Goal: Task Accomplishment & Management: Manage account settings

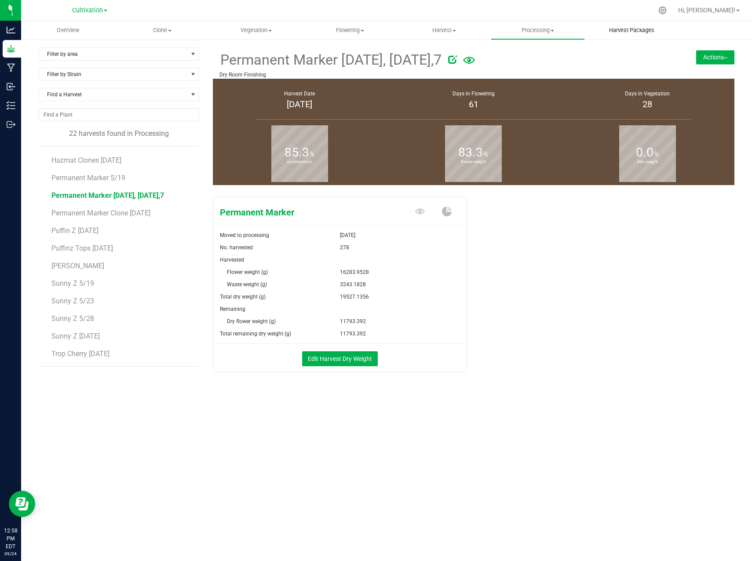
click at [628, 35] on uib-tab-heading "Harvest Packages" at bounding box center [631, 31] width 93 height 18
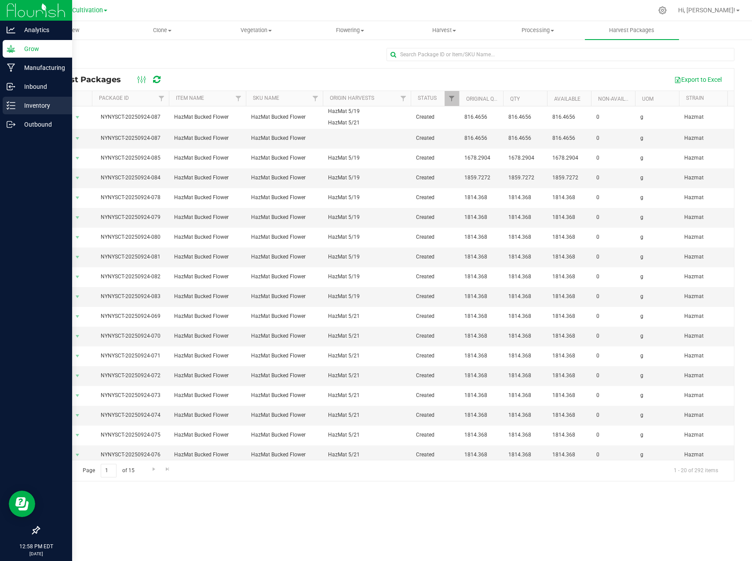
click at [11, 105] on icon at bounding box center [11, 105] width 9 height 9
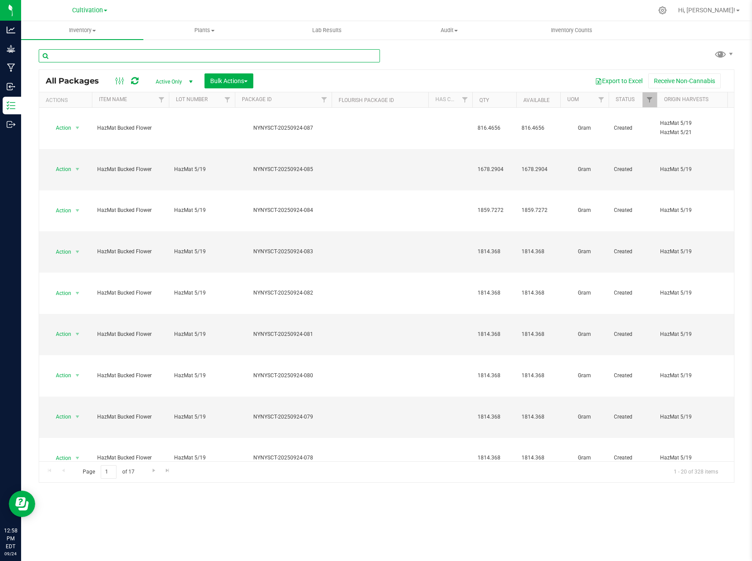
click at [147, 51] on input "text" at bounding box center [209, 55] width 341 height 13
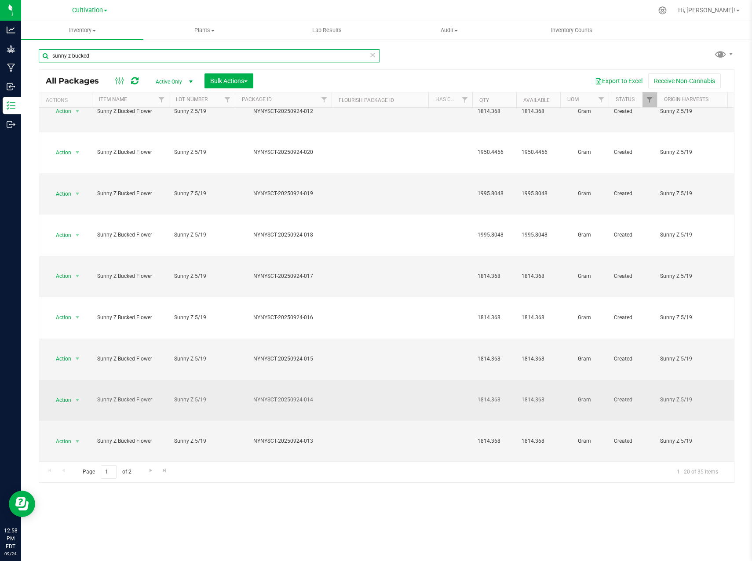
scroll to position [66, 0]
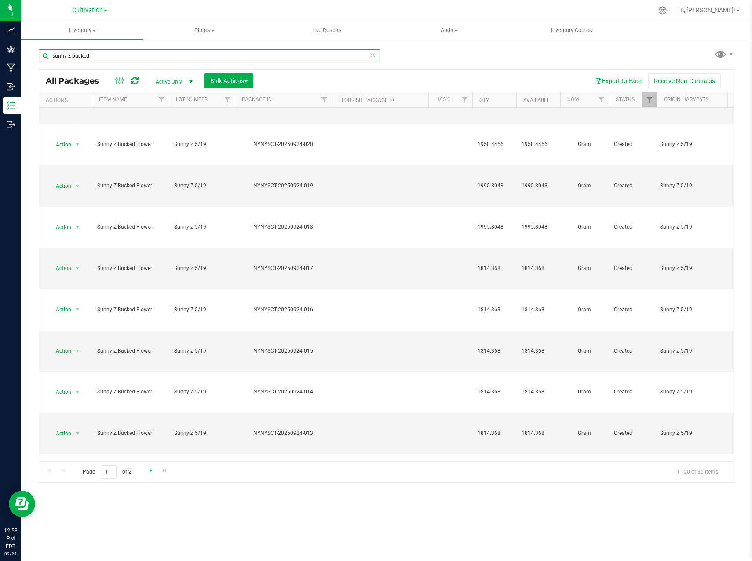
type input "sunny z bucked"
click at [151, 469] on span "Go to the next page" at bounding box center [150, 470] width 7 height 7
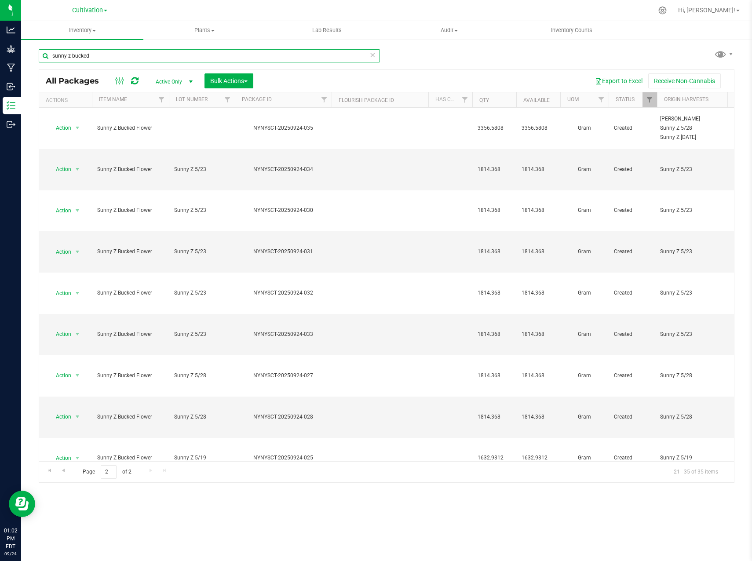
click at [182, 59] on input "sunny z bucked" at bounding box center [209, 55] width 341 height 13
click at [182, 58] on input "sunny z bucked" at bounding box center [209, 55] width 341 height 13
click at [184, 50] on input "sunny z bucked" at bounding box center [209, 55] width 341 height 13
click at [183, 50] on input "sunny z bucked" at bounding box center [209, 55] width 341 height 13
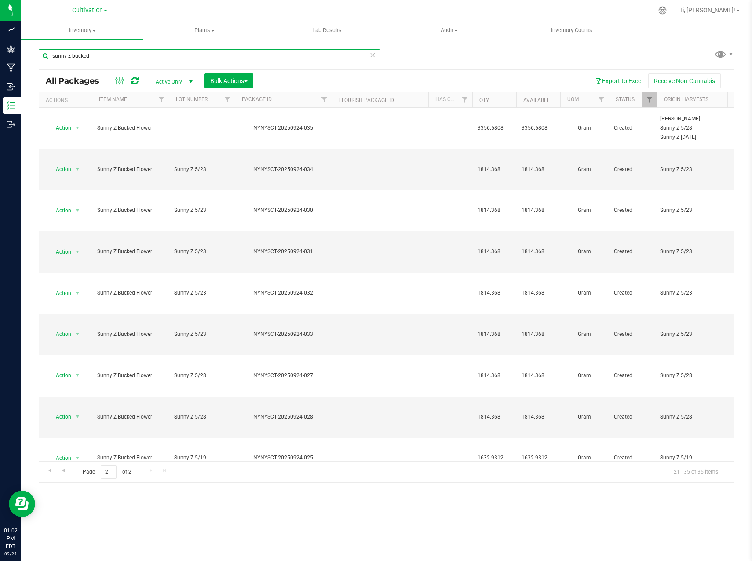
click at [177, 54] on input "sunny z bucked" at bounding box center [209, 55] width 341 height 13
click at [177, 69] on div "sunny z bucked All Packages Active Only Active Only Lab Samples Locked All Bulk…" at bounding box center [387, 262] width 696 height 442
drag, startPoint x: 177, startPoint y: 69, endPoint x: 149, endPoint y: 52, distance: 32.6
click at [149, 52] on input "sunny z bucked" at bounding box center [209, 55] width 341 height 13
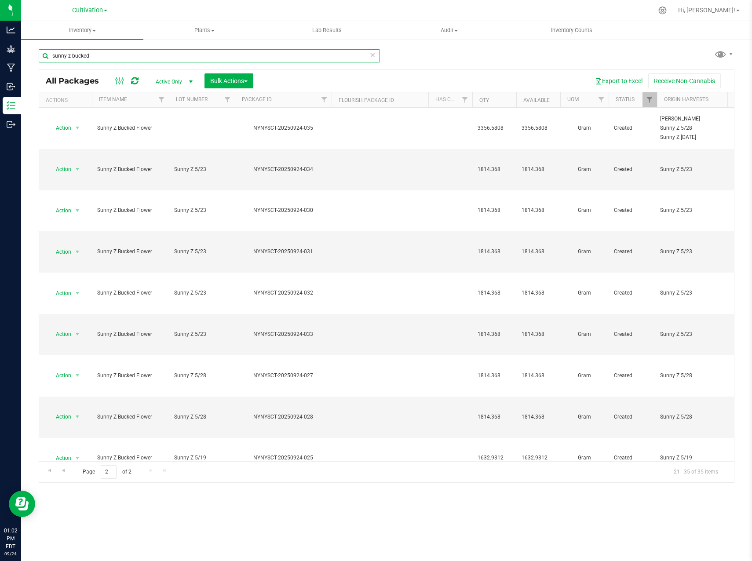
click at [149, 52] on input "sunny z bucked" at bounding box center [209, 55] width 341 height 13
type input "NYNYSCT-20250924-025"
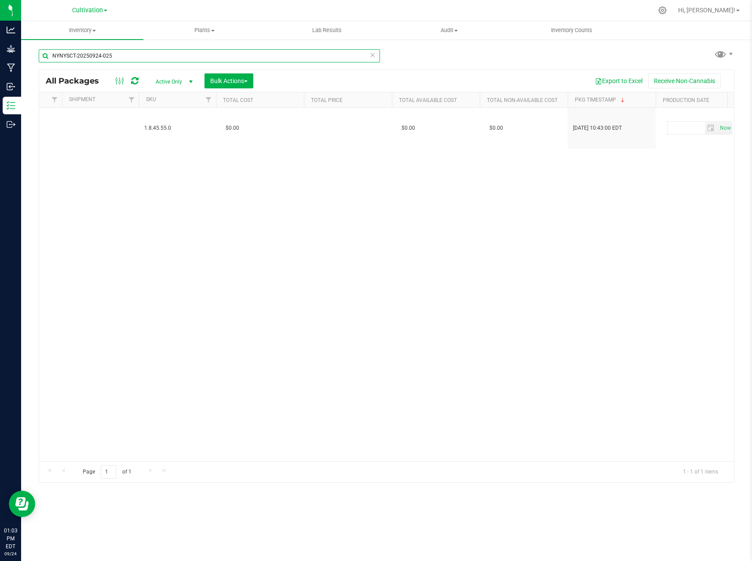
scroll to position [0, 1095]
drag, startPoint x: 138, startPoint y: 58, endPoint x: 33, endPoint y: 55, distance: 104.7
click at [33, 55] on div "NYNYSCT-20250924-025 All Packages Active Only Active Only Lab Samples Locked Al…" at bounding box center [386, 173] width 731 height 268
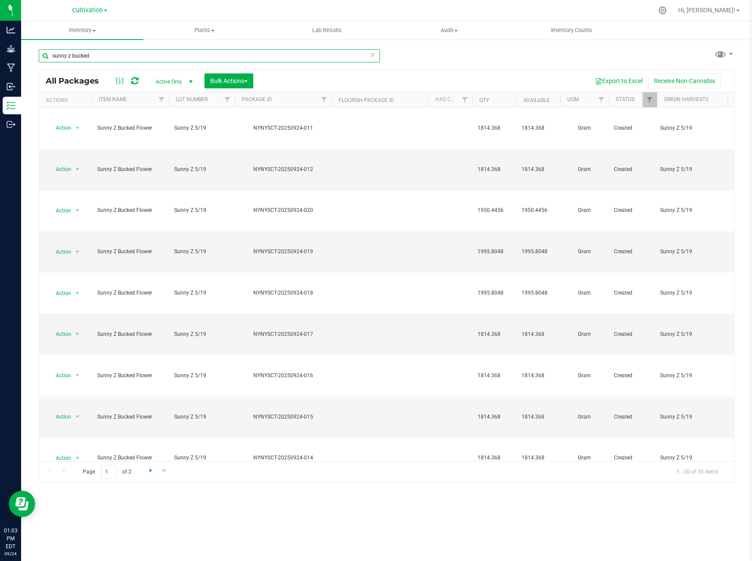
type input "sunny z bucked"
click at [149, 470] on span "Go to the next page" at bounding box center [150, 470] width 7 height 7
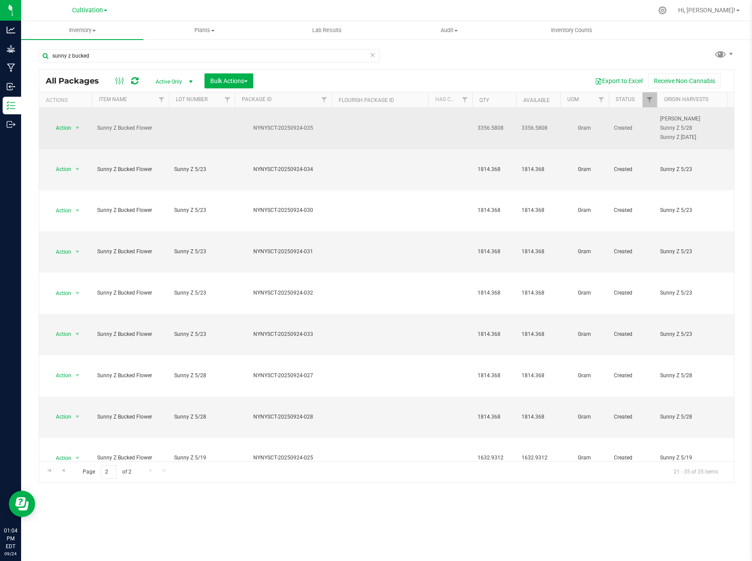
click at [349, 120] on td at bounding box center [380, 128] width 97 height 41
click at [72, 125] on span "select" at bounding box center [77, 128] width 11 height 12
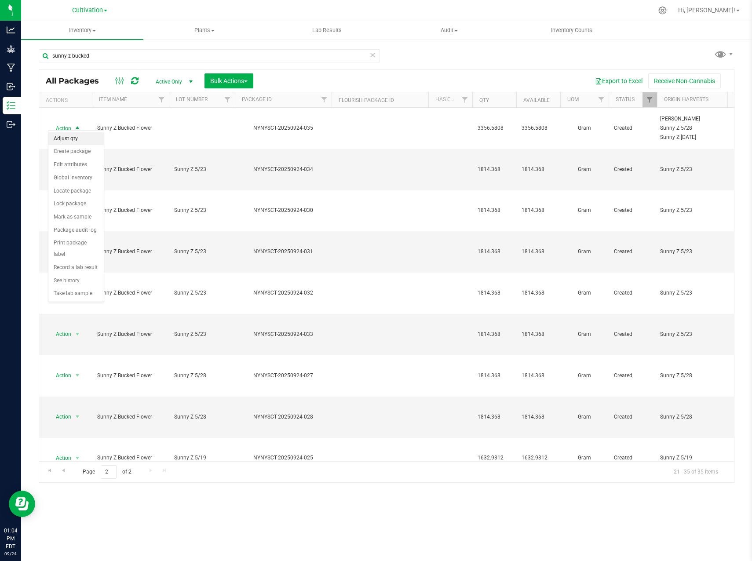
click at [80, 141] on li "Adjust qty" at bounding box center [75, 138] width 55 height 13
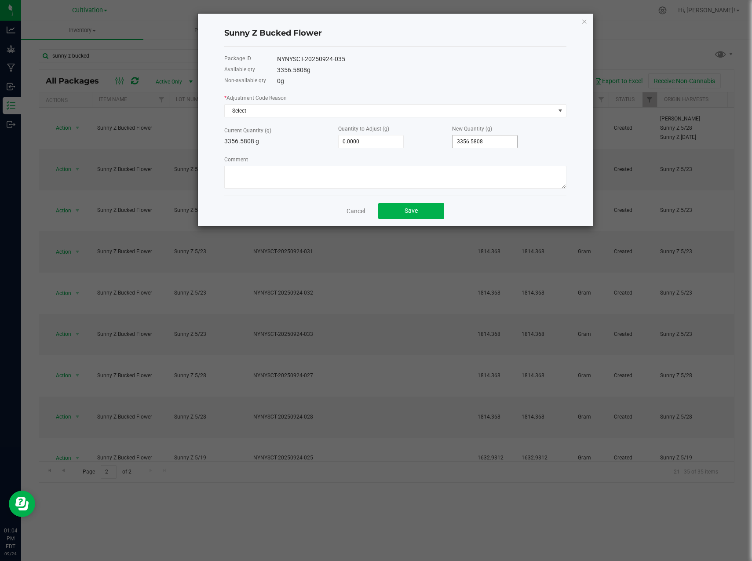
click at [479, 145] on input "3356.5808" at bounding box center [485, 141] width 65 height 12
type input "3356.5808"
click at [476, 140] on input "3356.5808" at bounding box center [485, 141] width 65 height 12
type input "-3,354.5808"
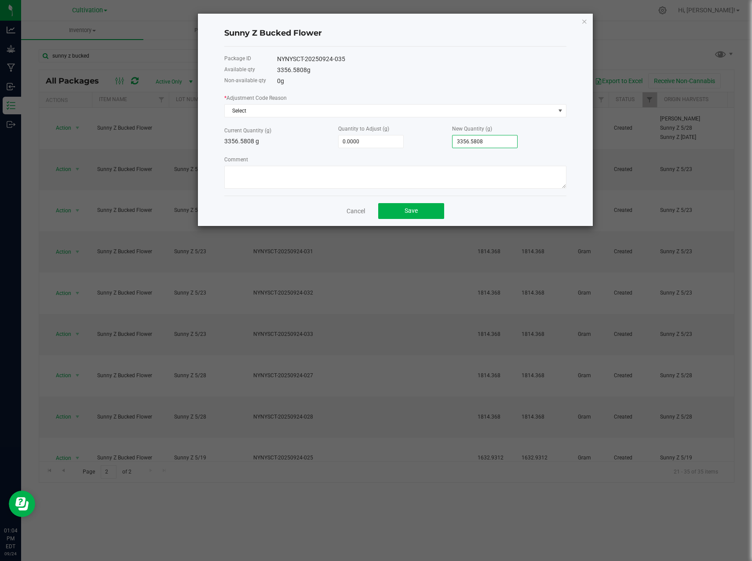
type input "2"
type input "-3,332.5808"
type input "24"
type input "-3,112.5808"
type input "244"
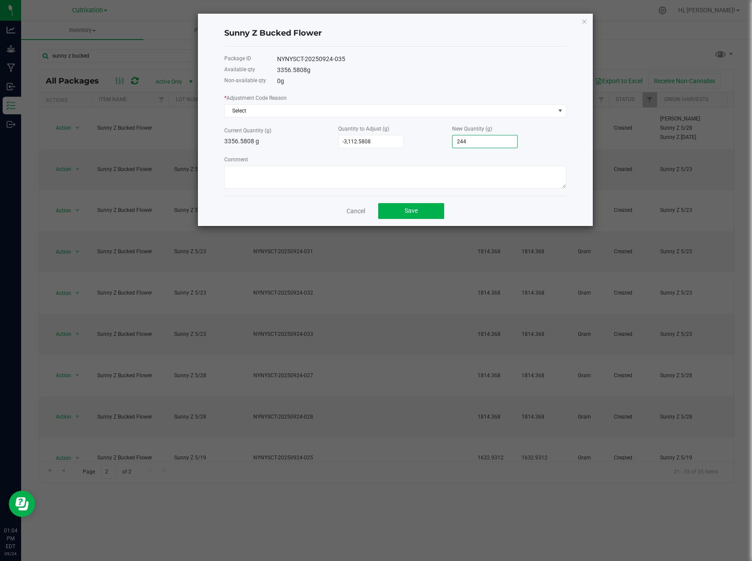
type input "-907.5808"
type input "2449."
type input "-907.2808"
type input "2449.3"
type input "-907.1908"
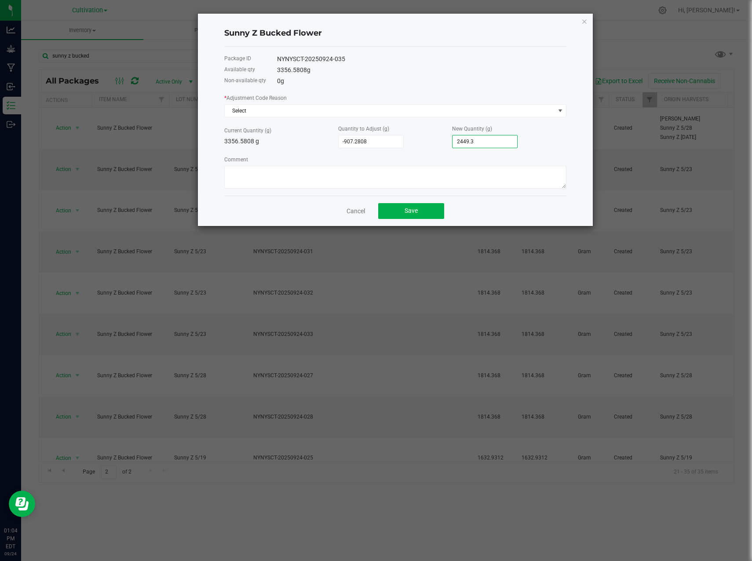
type input "2449.39"
type input "-907.1828"
type input "2449.398"
type input "-907.1820"
type input "2,449.3988"
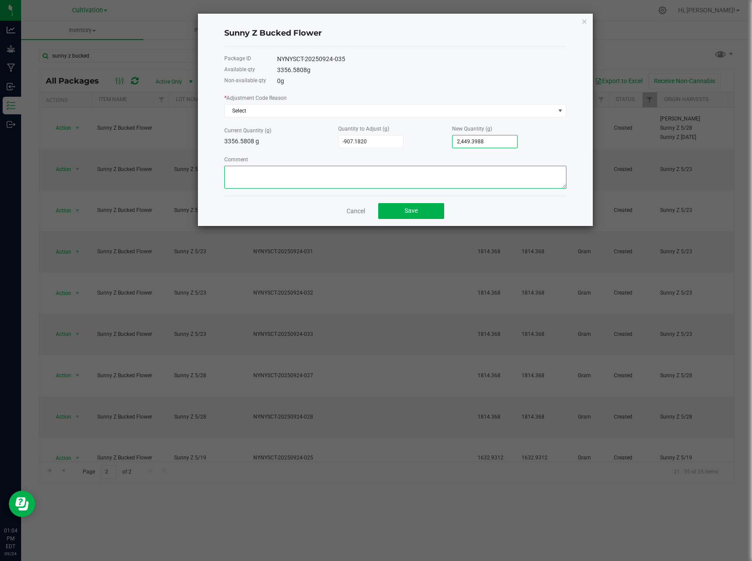
click at [373, 179] on textarea "Comment" at bounding box center [395, 177] width 342 height 23
type textarea "w"
type textarea "wrong calculation -vm"
click at [412, 211] on span "Save" at bounding box center [411, 210] width 13 height 7
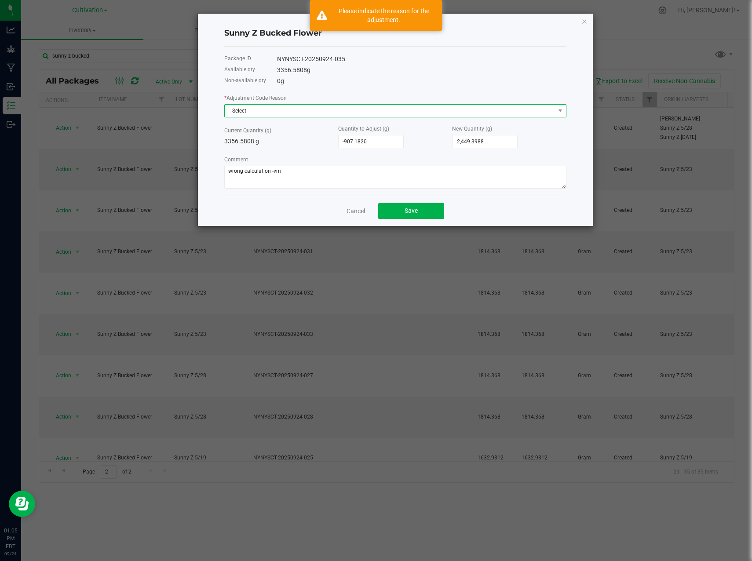
click at [390, 113] on span "Select" at bounding box center [390, 111] width 330 height 12
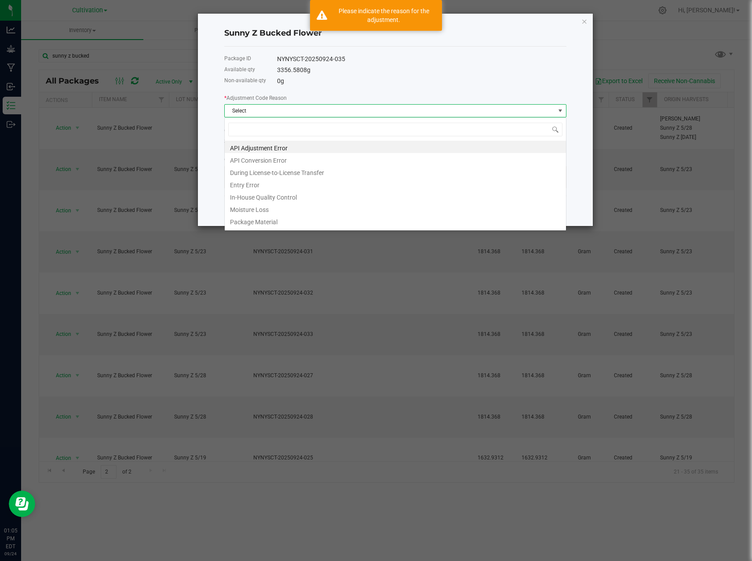
scroll to position [13, 342]
click at [302, 183] on li "Entry Error" at bounding box center [395, 184] width 341 height 12
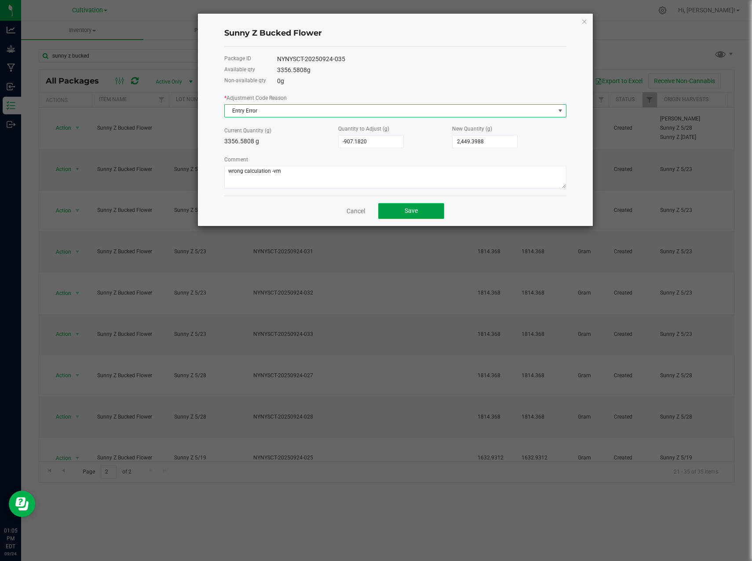
click at [416, 212] on span "Save" at bounding box center [411, 210] width 13 height 7
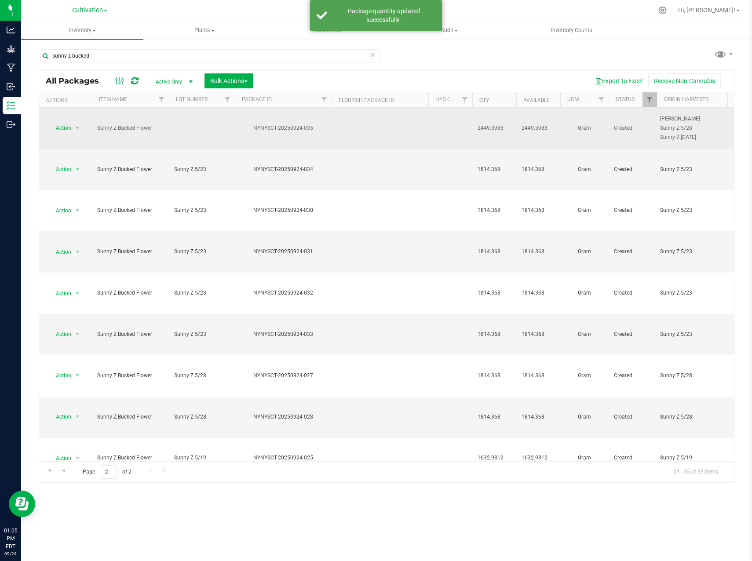
click at [496, 130] on td "2449.3988" at bounding box center [494, 128] width 44 height 41
click at [69, 126] on span "Action" at bounding box center [60, 128] width 24 height 12
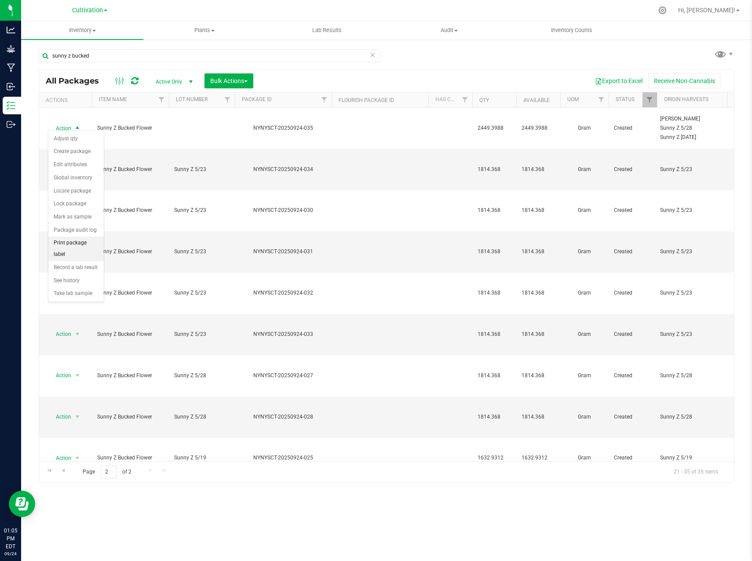
click at [81, 243] on li "Print package label" at bounding box center [75, 249] width 55 height 24
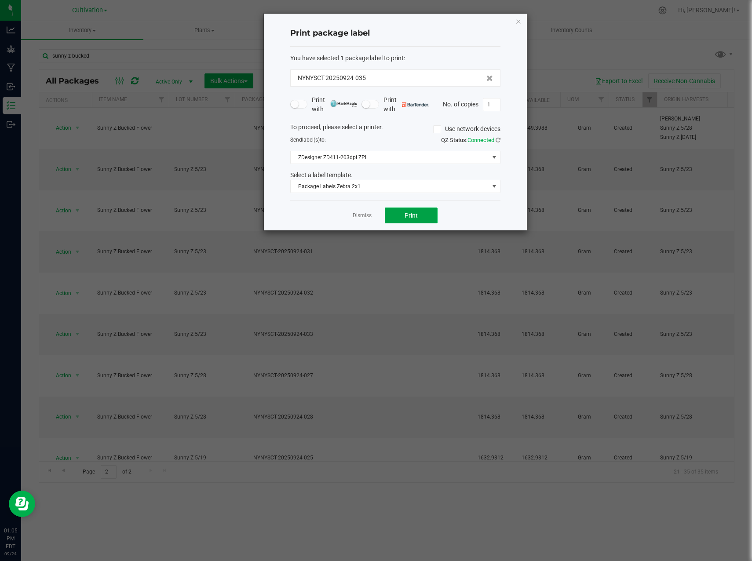
click at [409, 215] on span "Print" at bounding box center [411, 215] width 13 height 7
click at [362, 214] on link "Dismiss" at bounding box center [362, 215] width 19 height 7
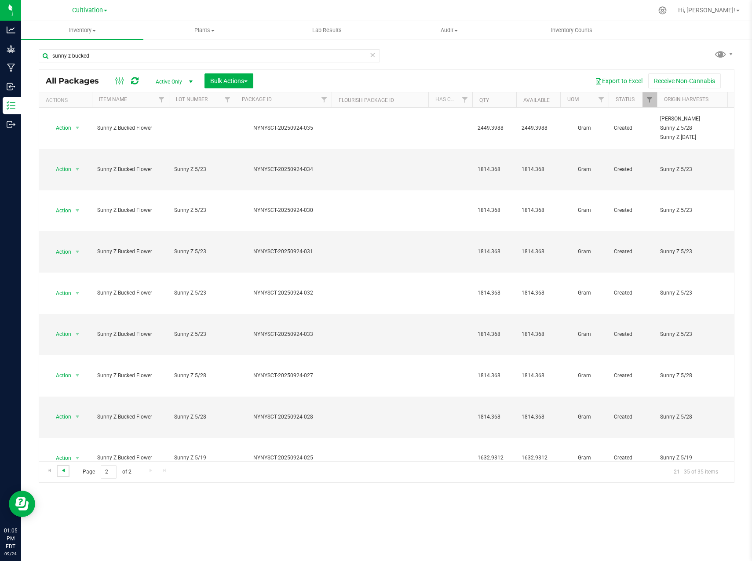
click at [63, 472] on span "Go to the previous page" at bounding box center [63, 470] width 7 height 7
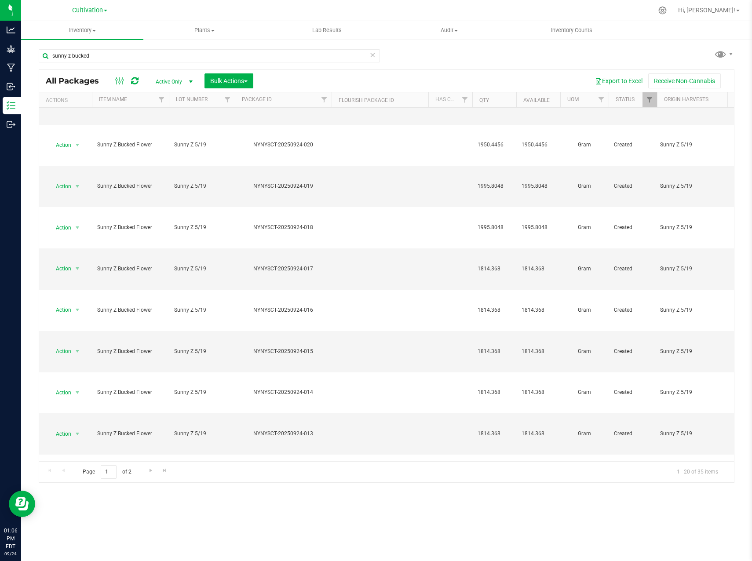
scroll to position [66, 0]
click at [154, 470] on link "Go to the next page" at bounding box center [150, 471] width 13 height 12
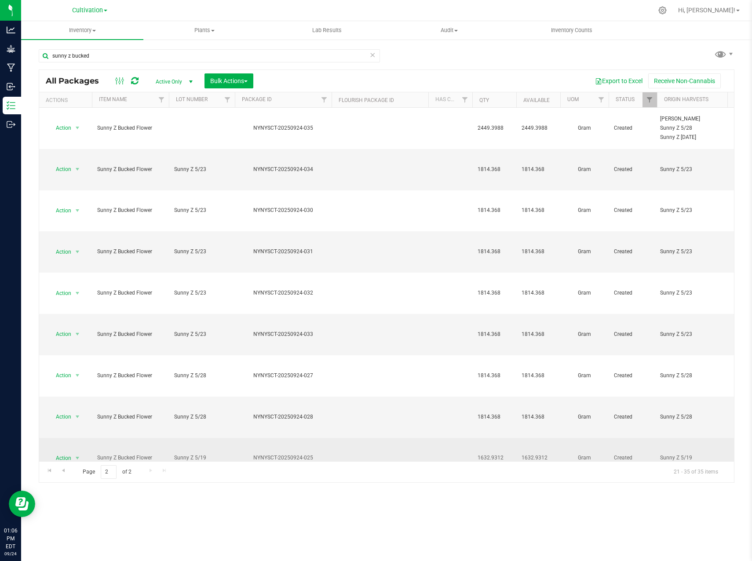
click at [491, 454] on span "1632.9312" at bounding box center [494, 458] width 33 height 8
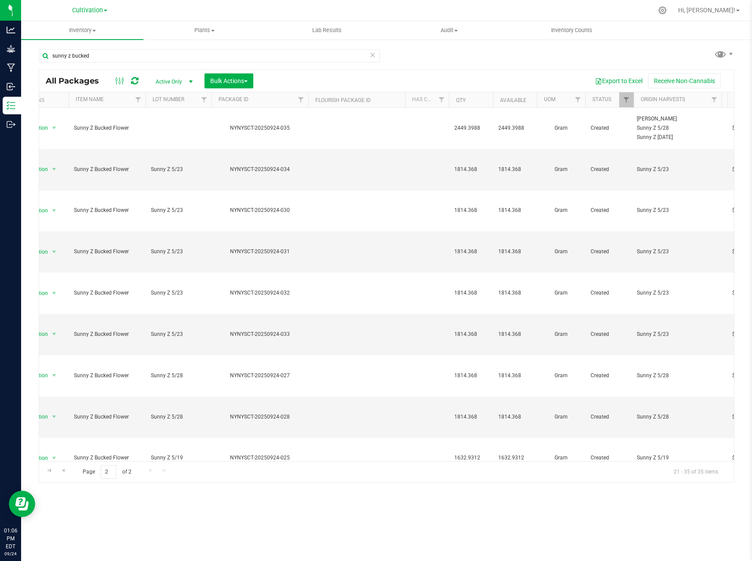
scroll to position [0, 117]
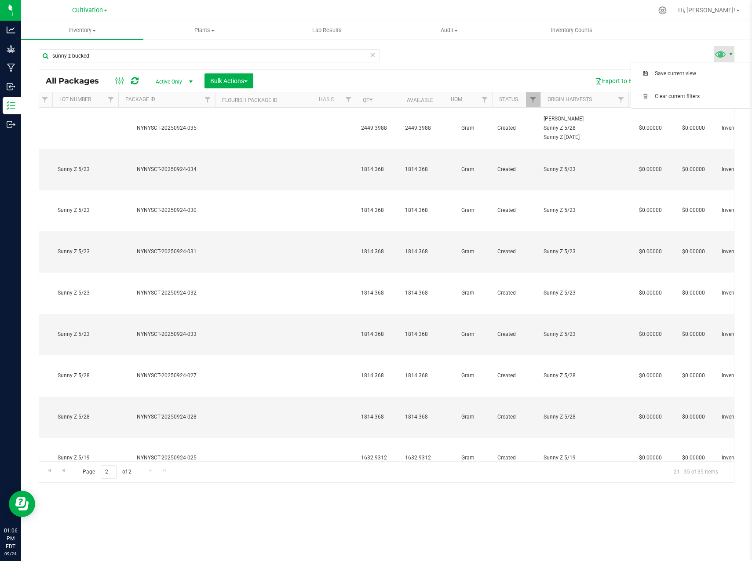
click at [732, 56] on span at bounding box center [730, 54] width 7 height 7
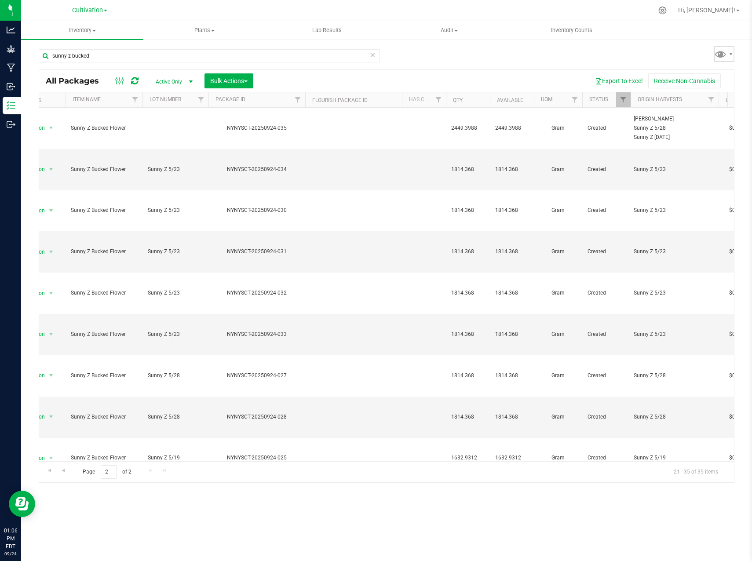
scroll to position [0, 0]
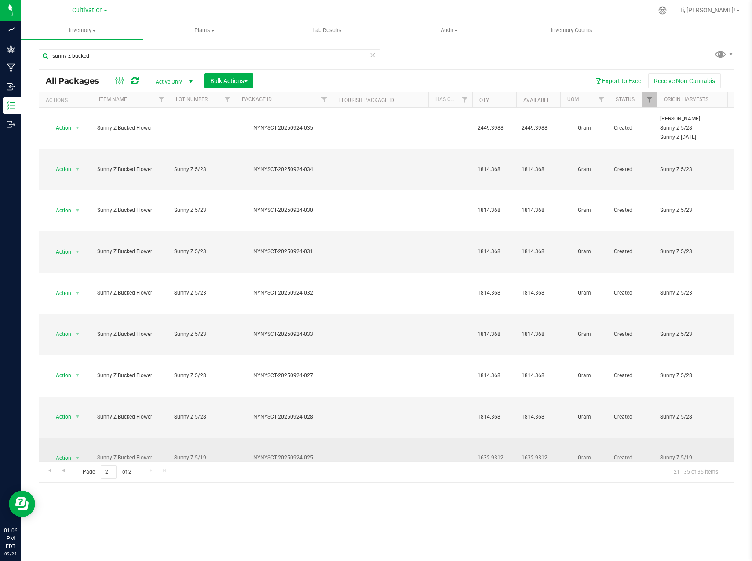
click at [545, 438] on td "1632.9312" at bounding box center [538, 458] width 44 height 41
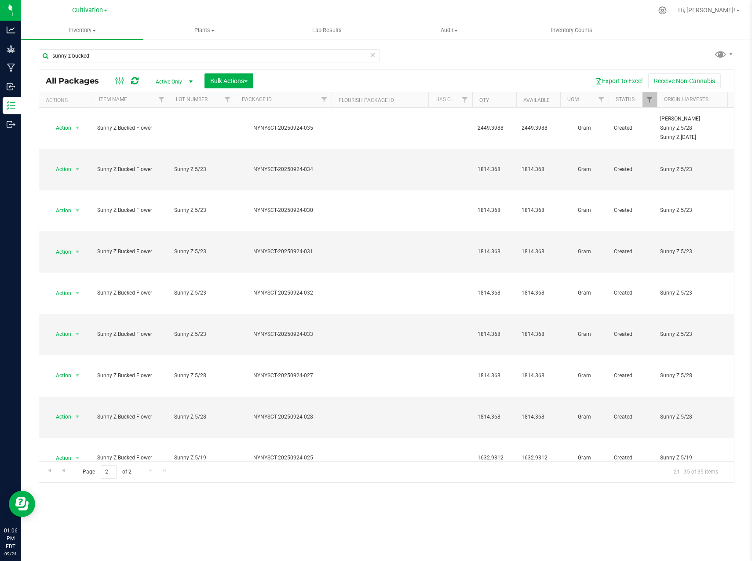
click at [77, 496] on span "select" at bounding box center [77, 499] width 7 height 7
click at [83, 352] on li "Edit attributes" at bounding box center [75, 356] width 55 height 13
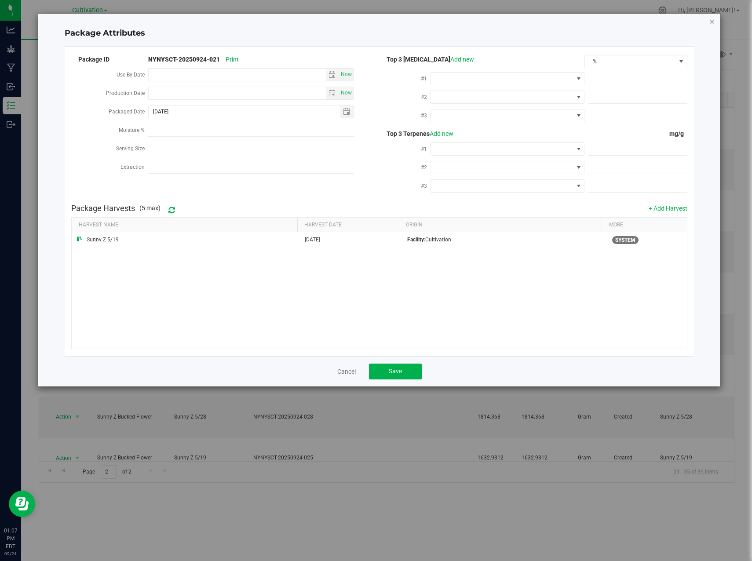
click at [711, 23] on icon "Close modal" at bounding box center [712, 21] width 6 height 11
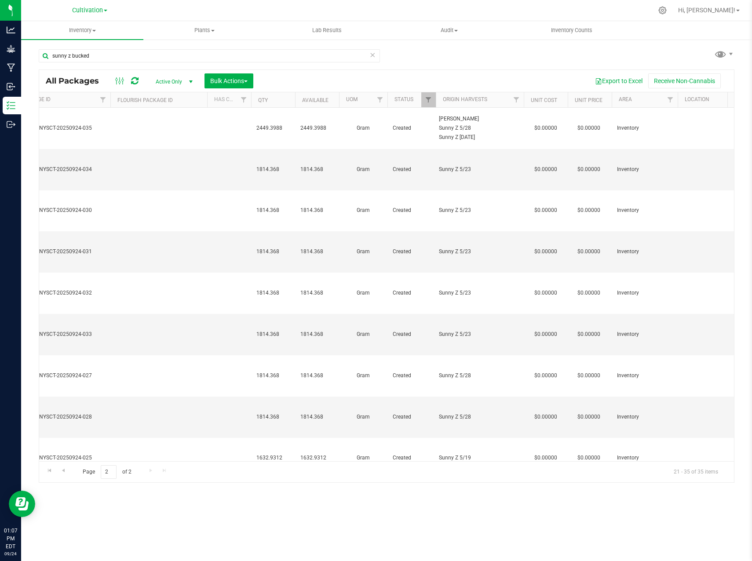
scroll to position [0, 245]
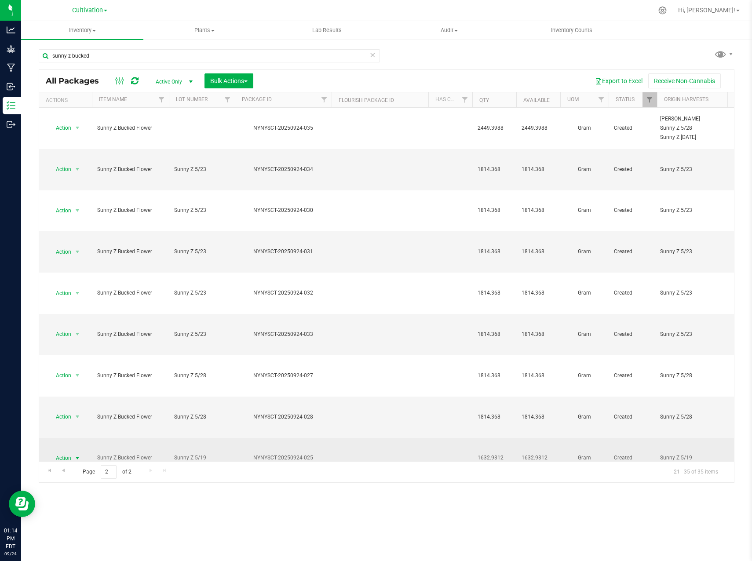
click at [75, 455] on span "select" at bounding box center [77, 458] width 7 height 7
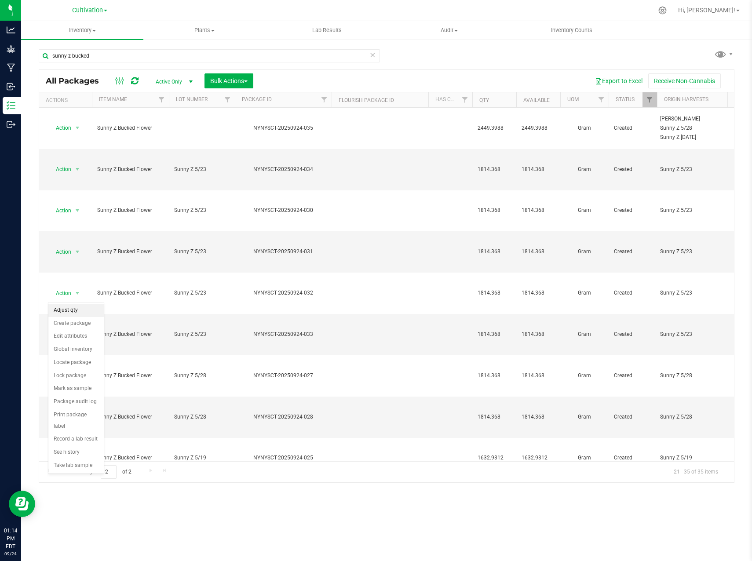
click at [80, 311] on li "Adjust qty" at bounding box center [75, 310] width 55 height 13
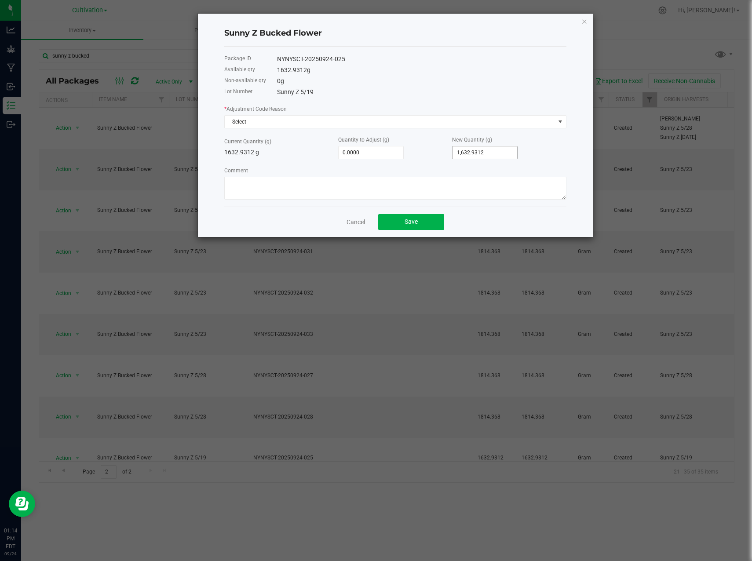
type input "1632.9312"
click at [489, 152] on input "1632.9312" at bounding box center [485, 152] width 65 height 12
type input "-1,632.9312"
type input "0.0000"
click at [418, 188] on textarea "Comment" at bounding box center [395, 188] width 342 height 23
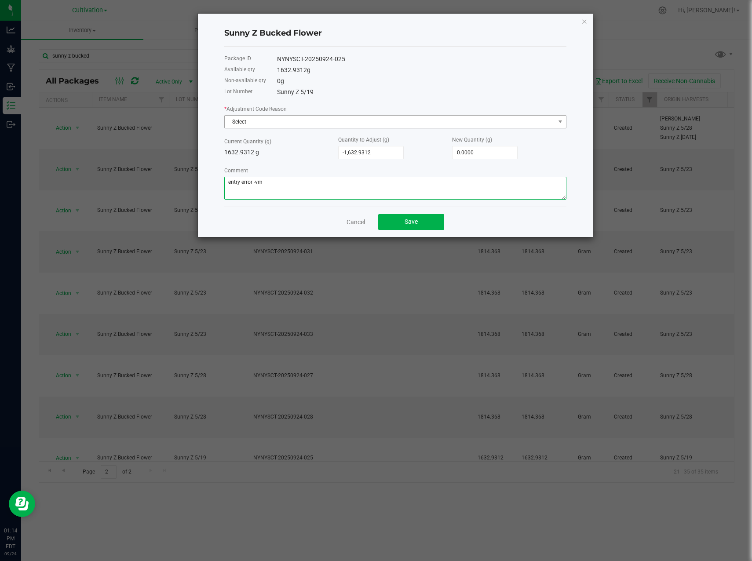
type textarea "entry error -vm"
click at [399, 120] on span "Select" at bounding box center [390, 122] width 330 height 12
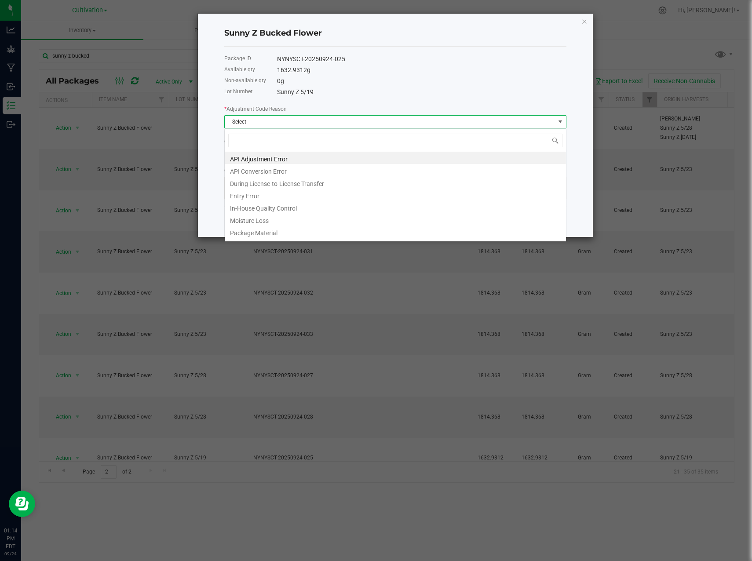
scroll to position [13, 342]
click at [300, 193] on li "Entry Error" at bounding box center [395, 195] width 341 height 12
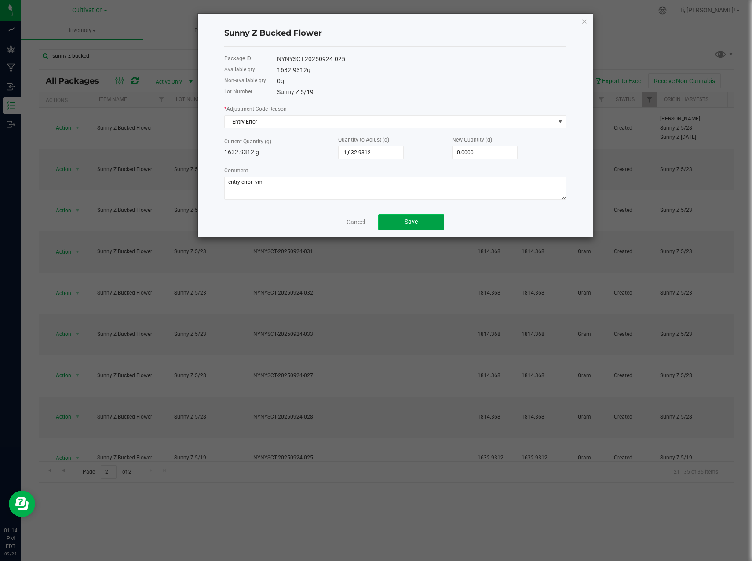
click at [409, 219] on span "Save" at bounding box center [411, 221] width 13 height 7
